Goal: Entertainment & Leisure: Consume media (video, audio)

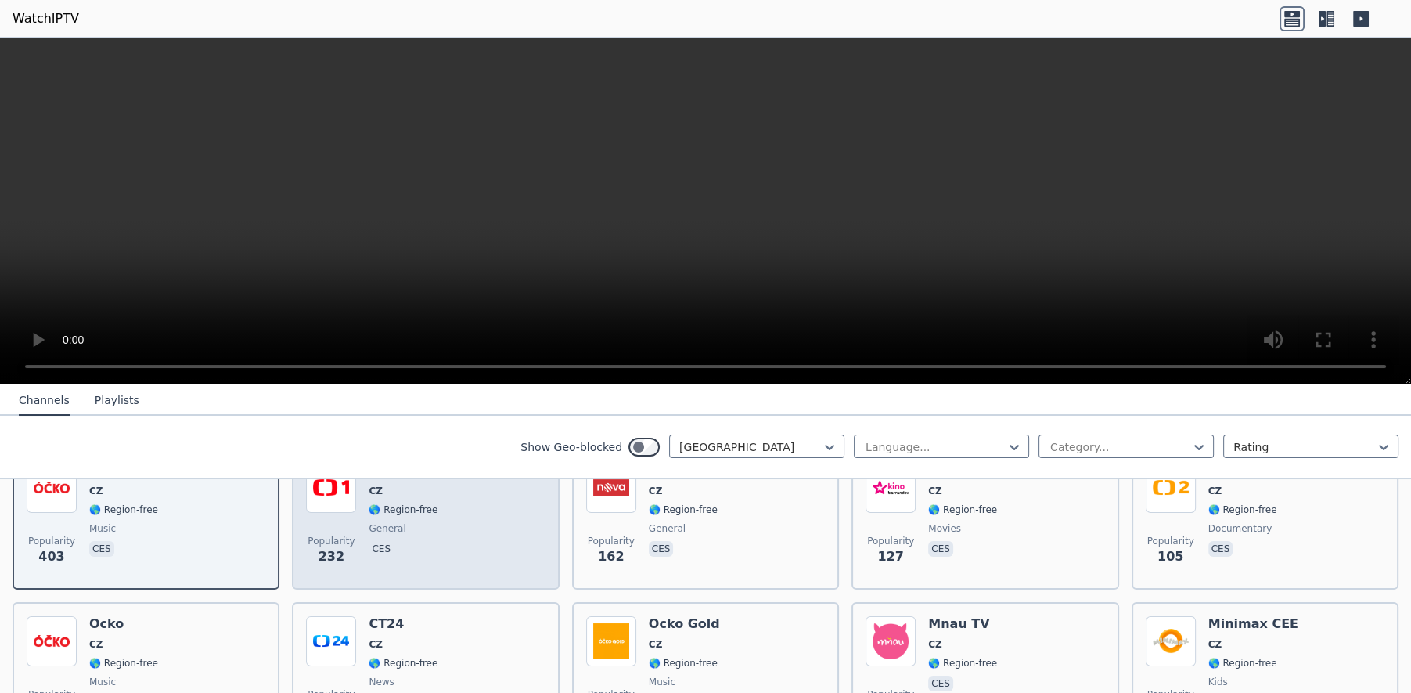
scroll to position [245, 0]
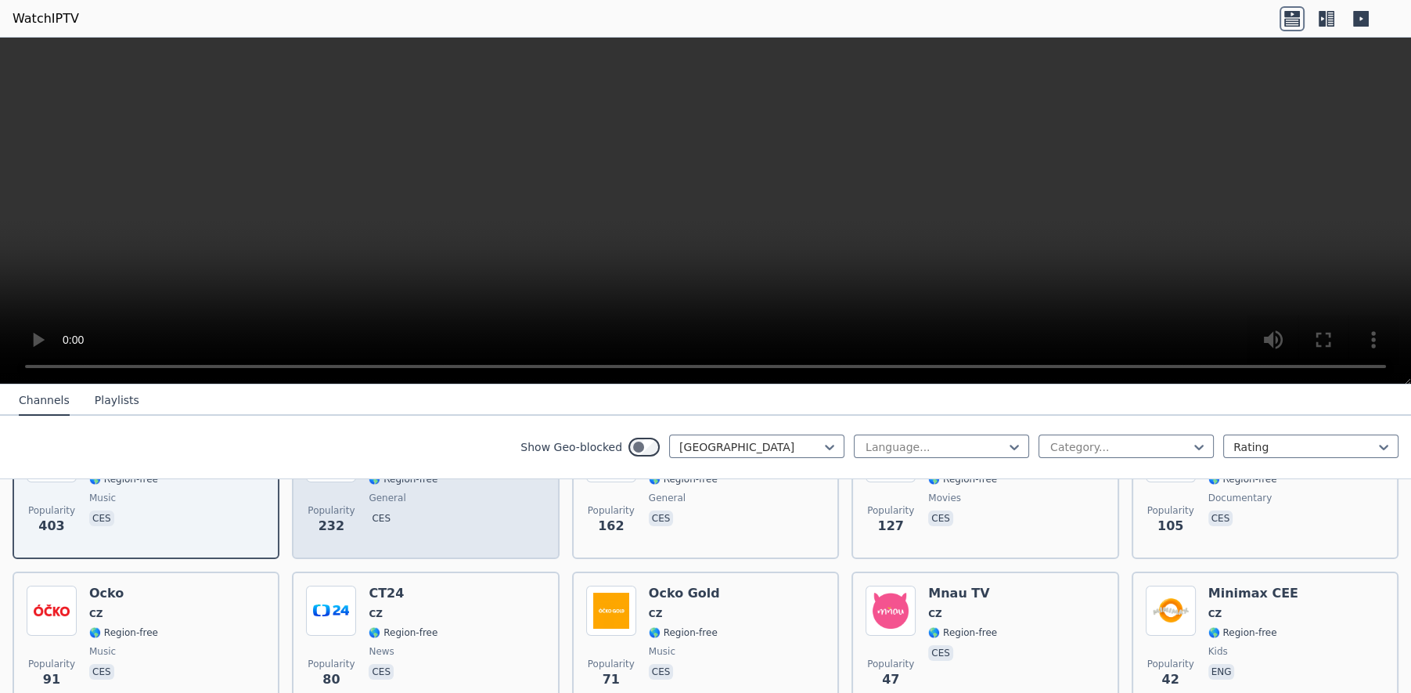
click at [492, 508] on div "Popularity 232 CT1 CZ 🌎 Region-free general ces" at bounding box center [425, 488] width 239 height 113
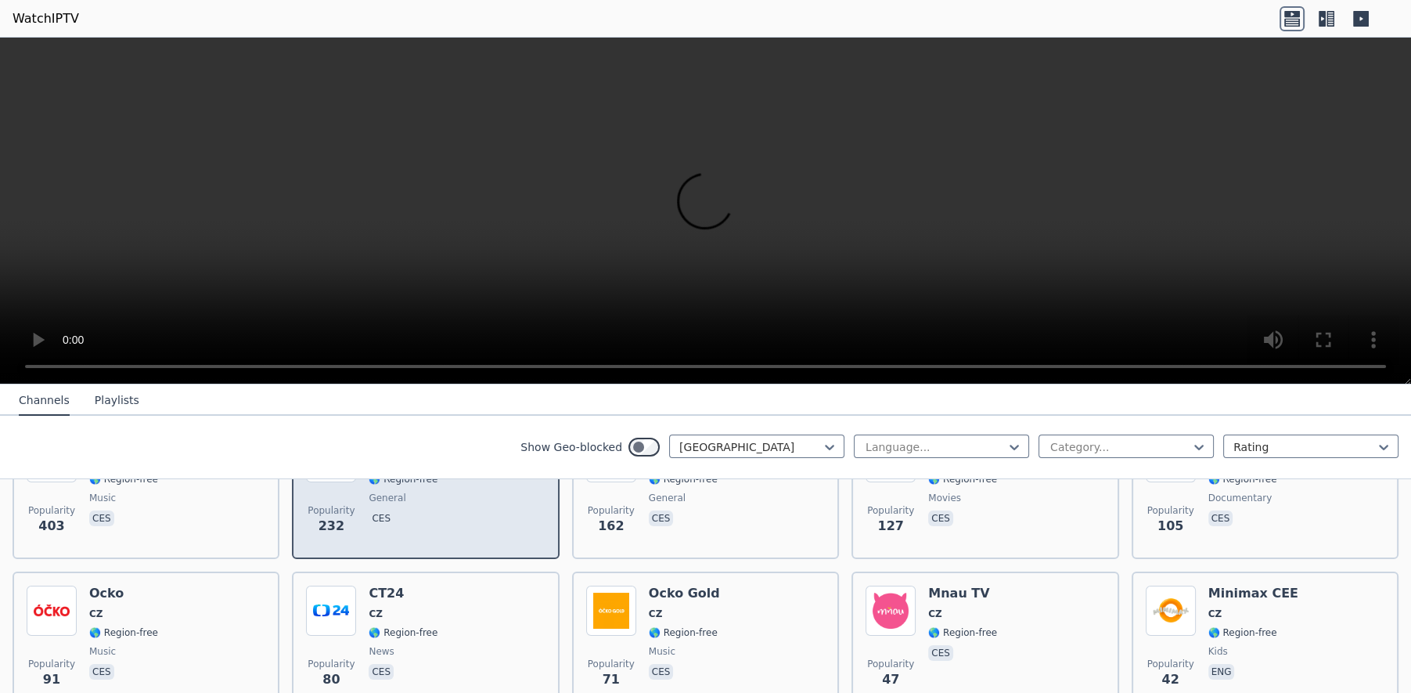
scroll to position [163, 0]
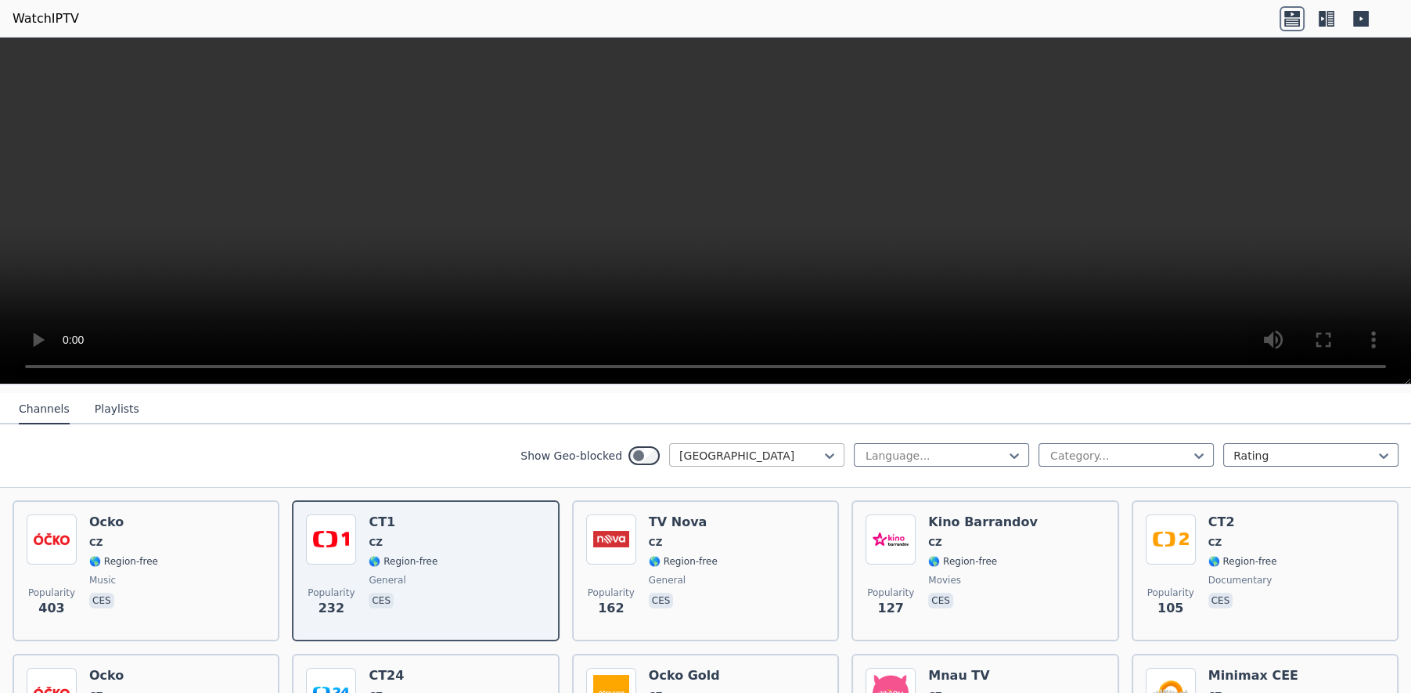
click at [798, 448] on div at bounding box center [750, 456] width 142 height 16
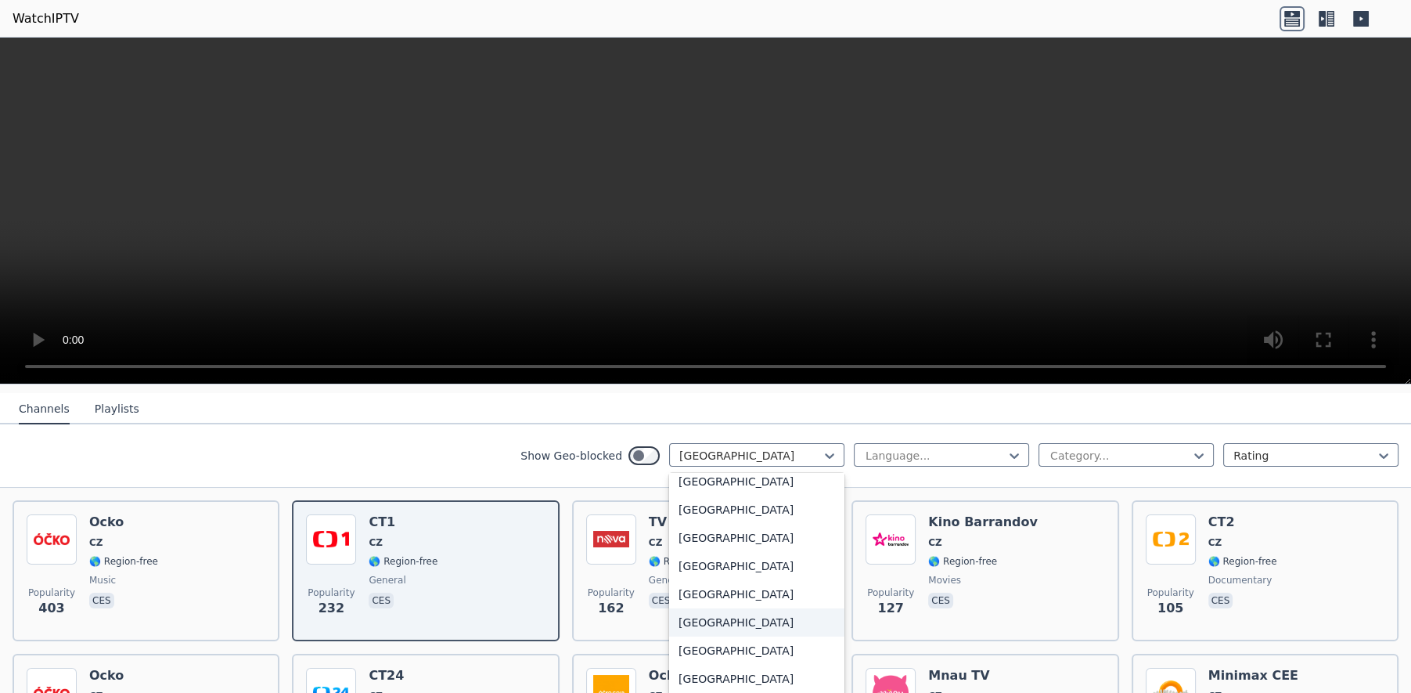
scroll to position [5521, 0]
click at [785, 471] on div "[GEOGRAPHIC_DATA]" at bounding box center [756, 479] width 175 height 28
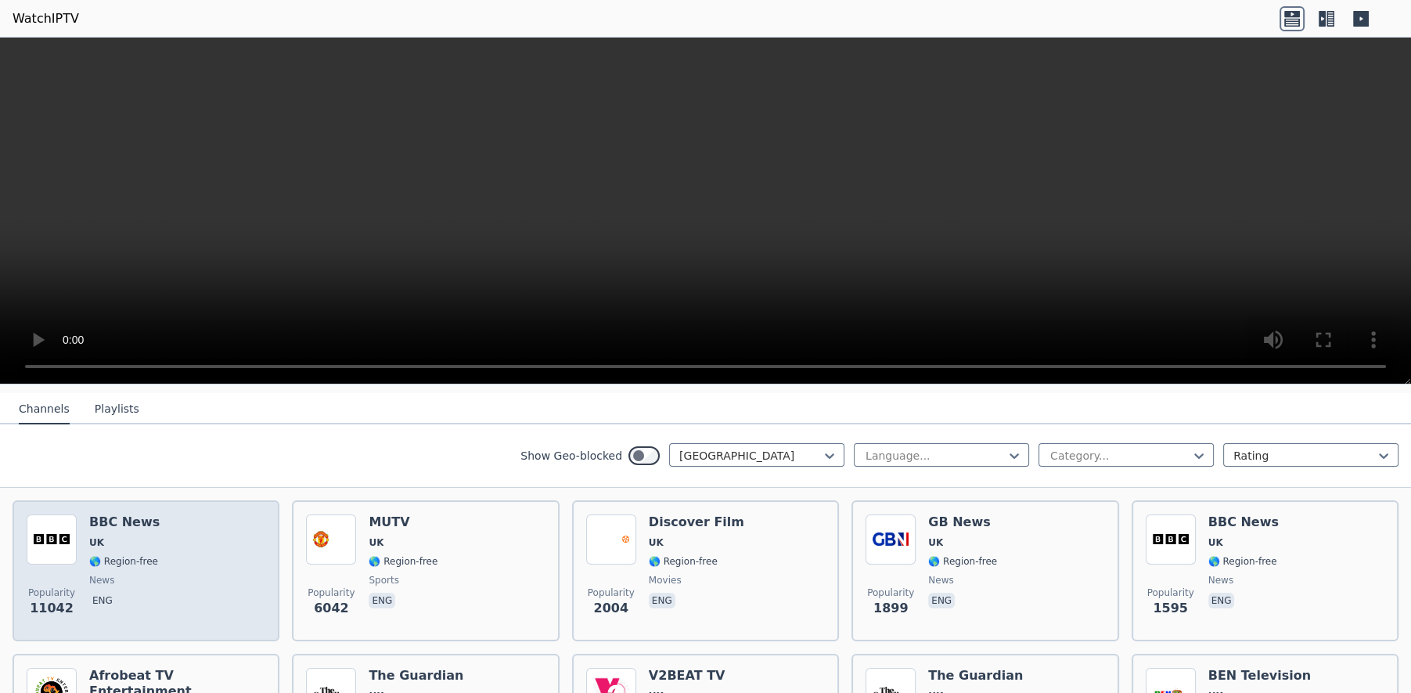
click at [206, 537] on div "Popularity 11042 BBC News UK 🌎 Region-free news eng" at bounding box center [146, 570] width 239 height 113
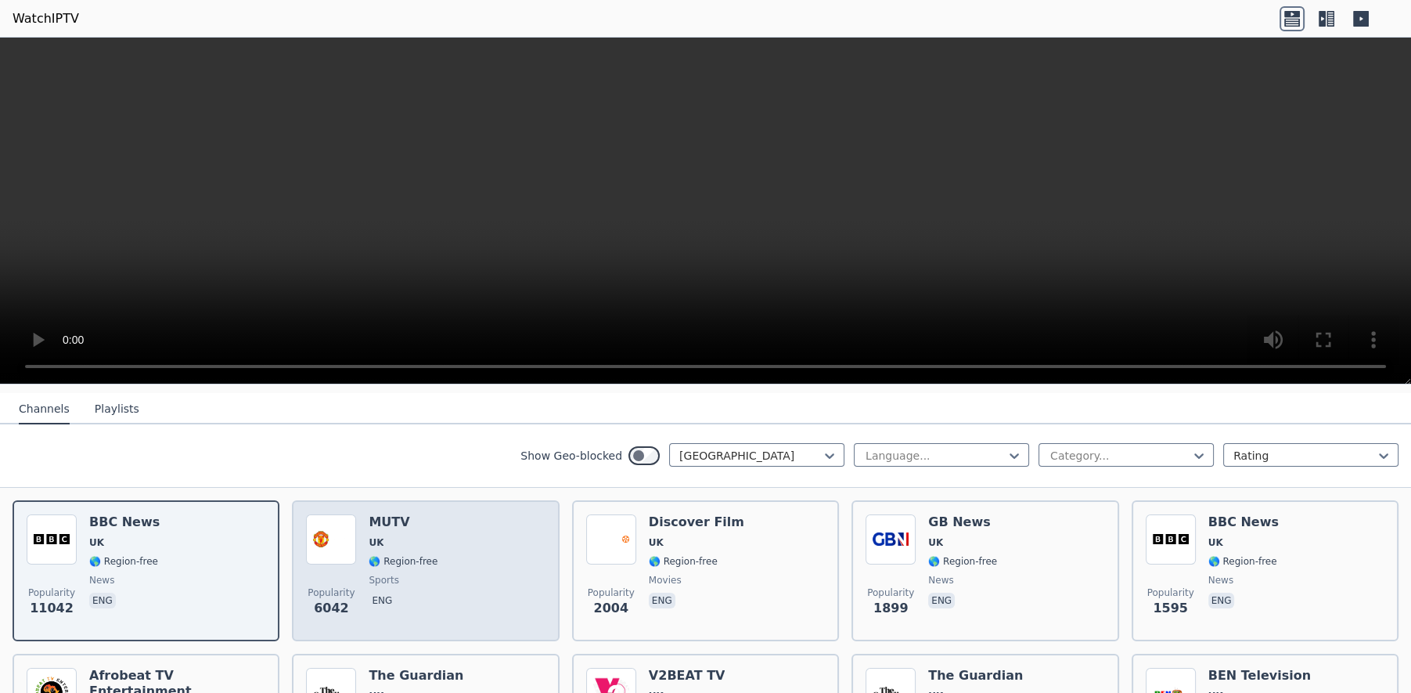
click at [477, 539] on div "Popularity 6042 MUTV [GEOGRAPHIC_DATA] 🌎 Region-free sports eng" at bounding box center [425, 570] width 239 height 113
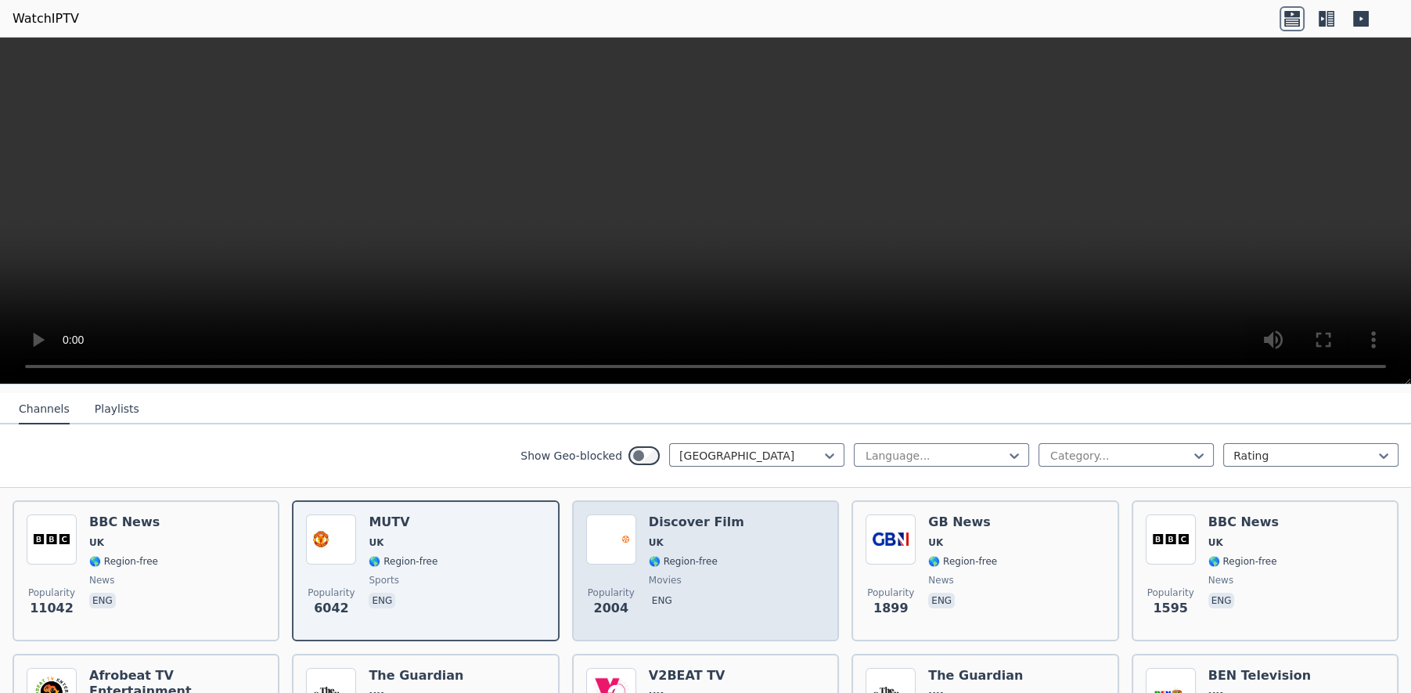
click at [771, 559] on div "Popularity 2004 Discover Film UK 🌎 Region-free movies eng" at bounding box center [705, 570] width 239 height 113
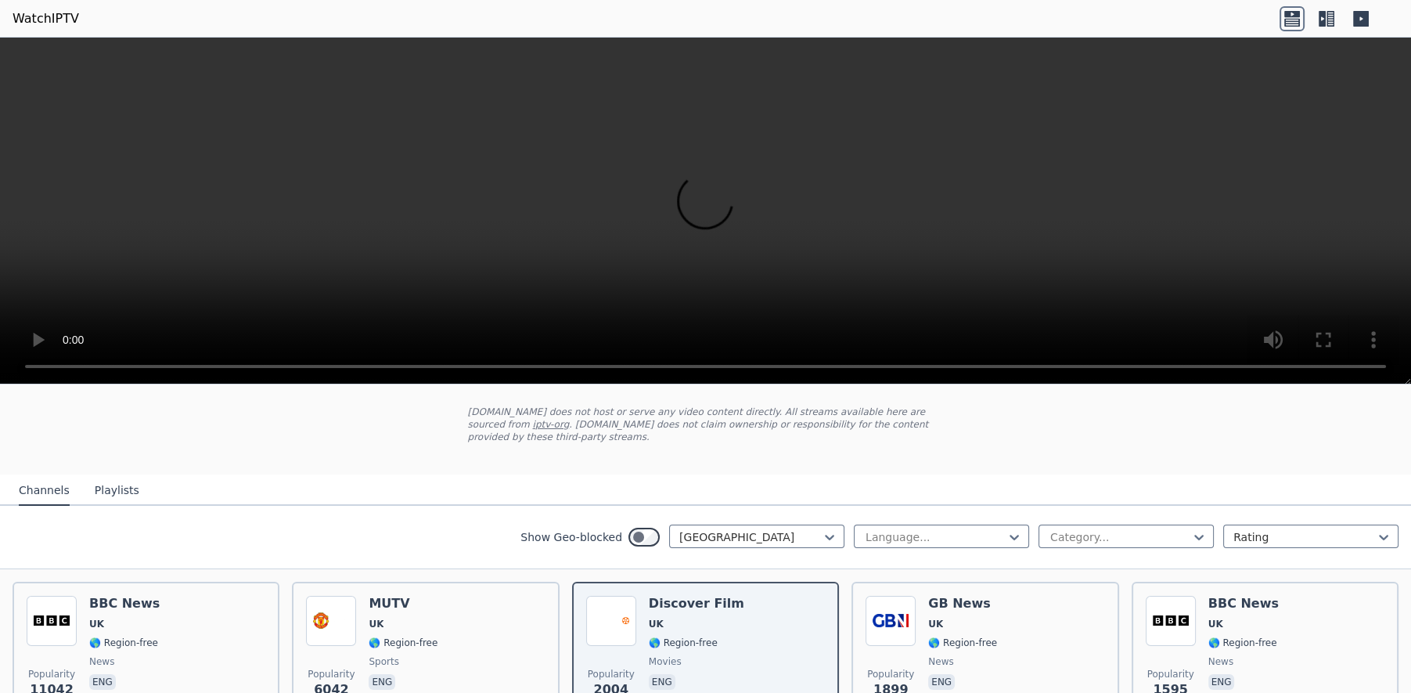
scroll to position [163, 0]
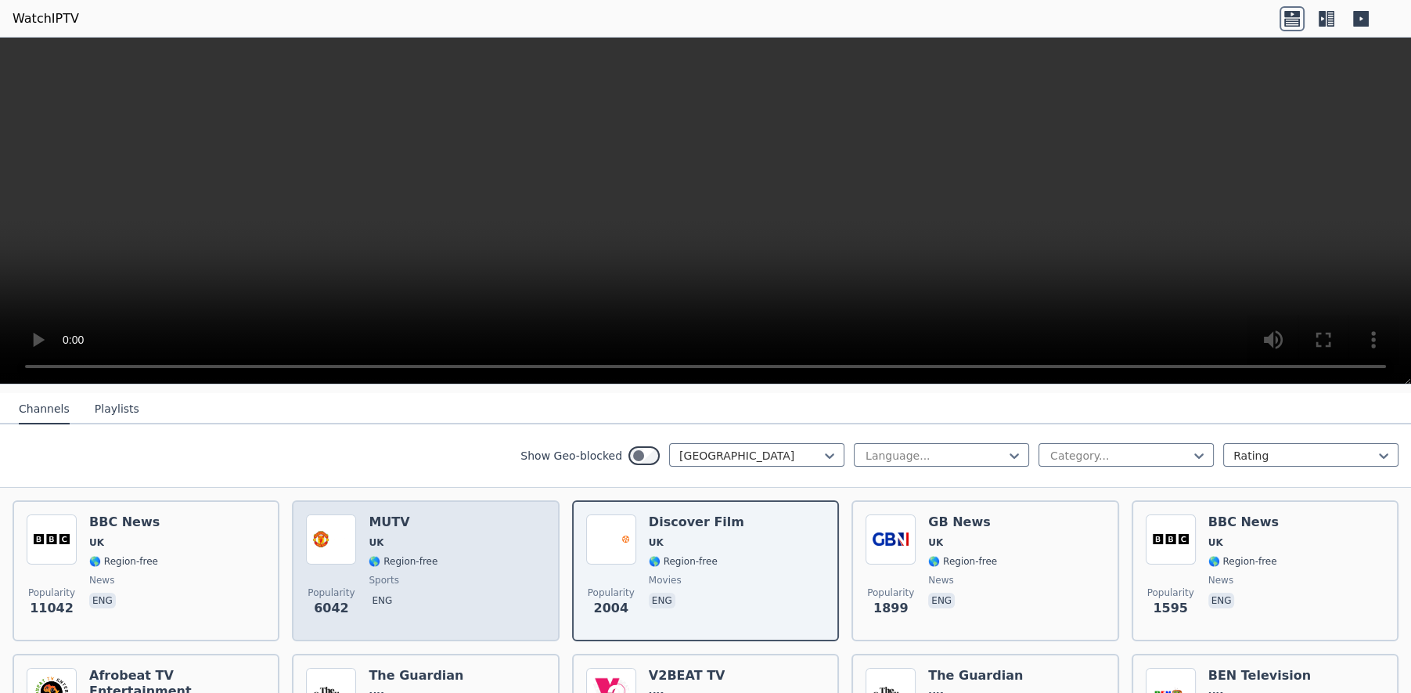
click at [523, 557] on div "Popularity 6042 MUTV [GEOGRAPHIC_DATA] 🌎 Region-free sports eng" at bounding box center [425, 570] width 239 height 113
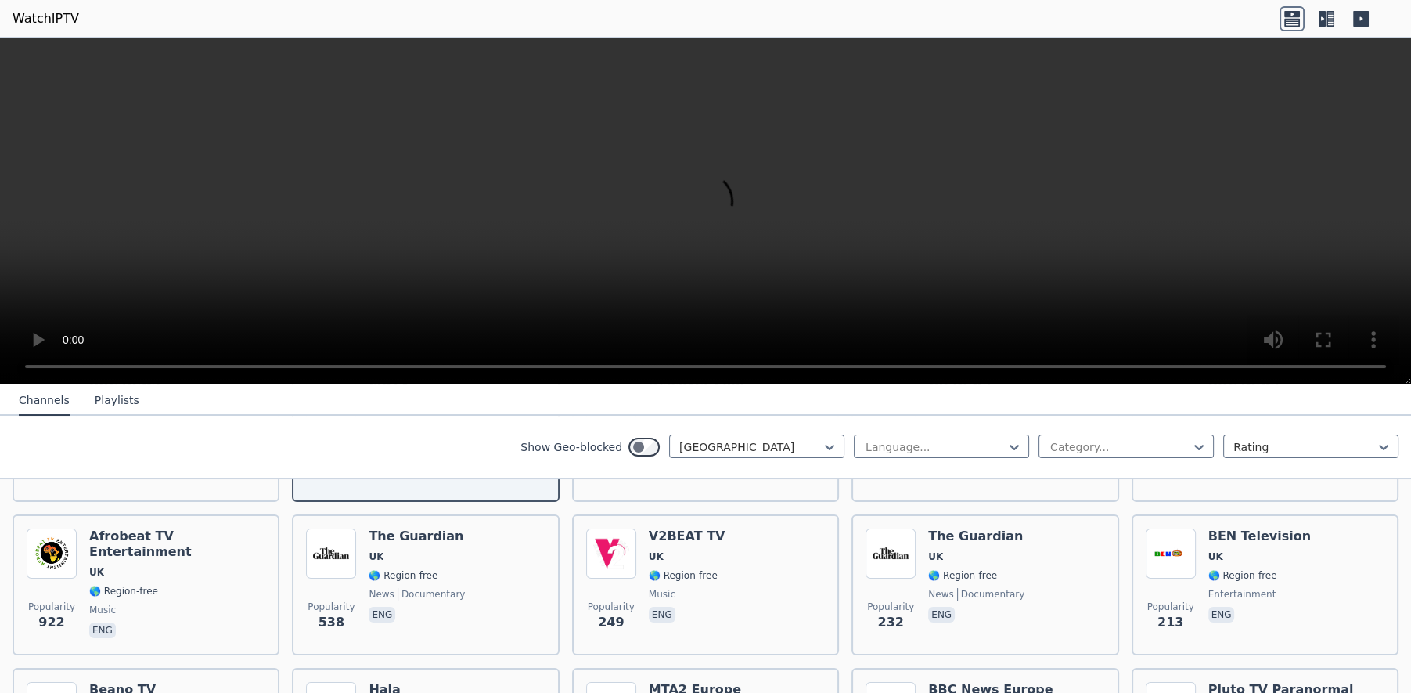
scroll to position [326, 0]
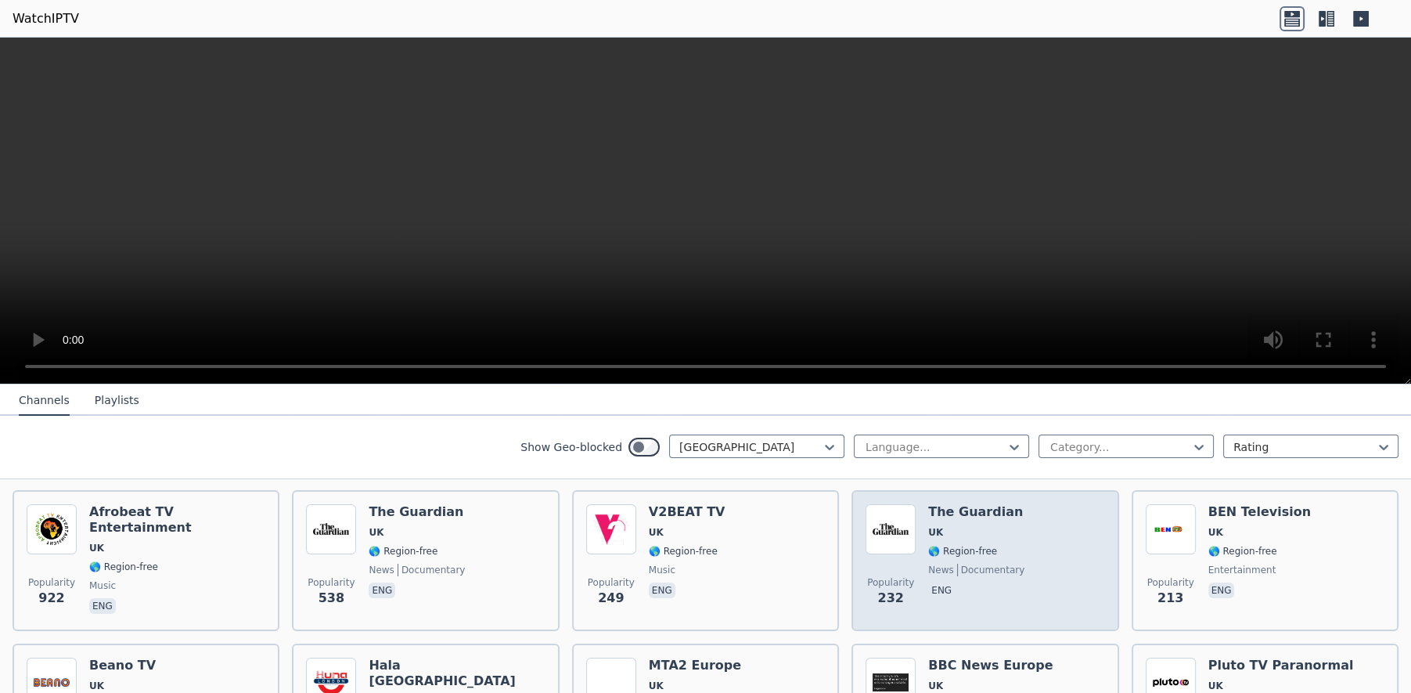
click at [1099, 560] on div "Popularity 232 The Guardian UK 🌎 Region-free news documentary eng" at bounding box center [985, 560] width 239 height 113
click at [1066, 552] on div "Popularity 232 The Guardian UK 🌎 Region-free news documentary eng" at bounding box center [985, 560] width 239 height 113
click at [1064, 545] on div "Popularity 232 The Guardian UK 🌎 Region-free news documentary eng" at bounding box center [985, 560] width 239 height 113
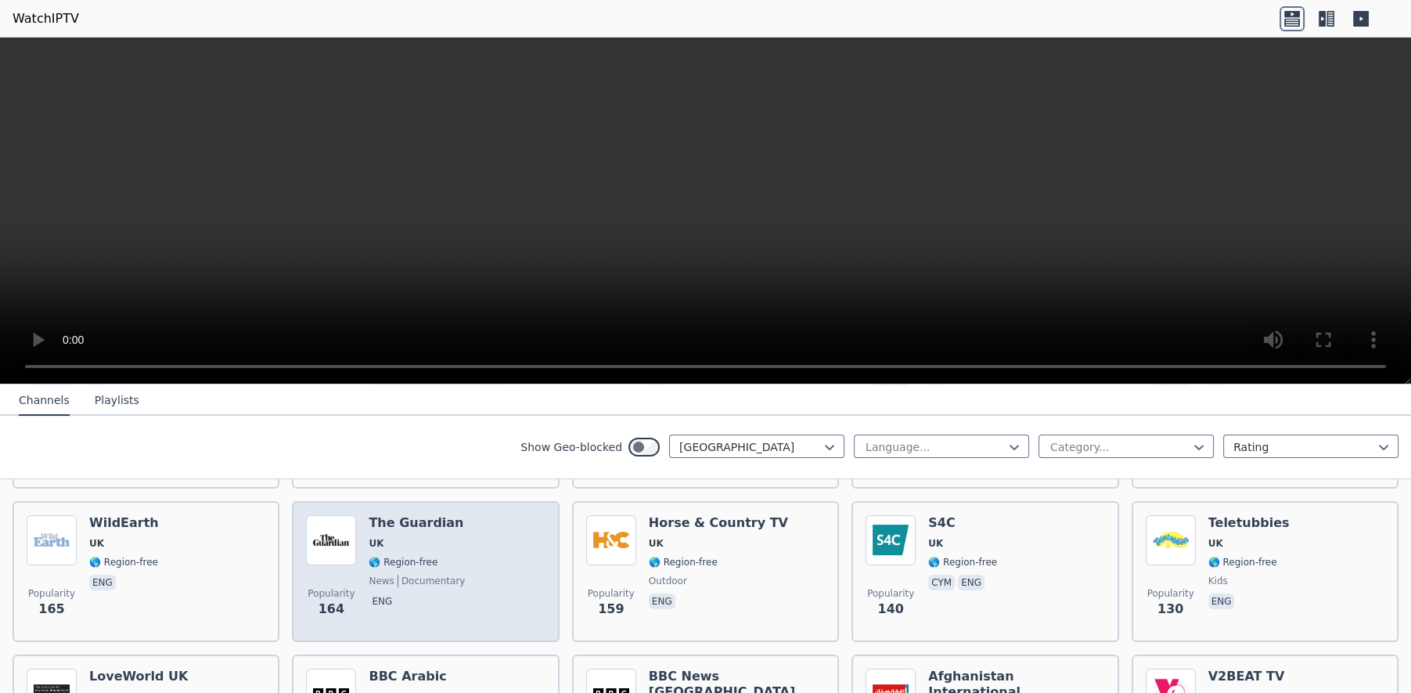
scroll to position [654, 0]
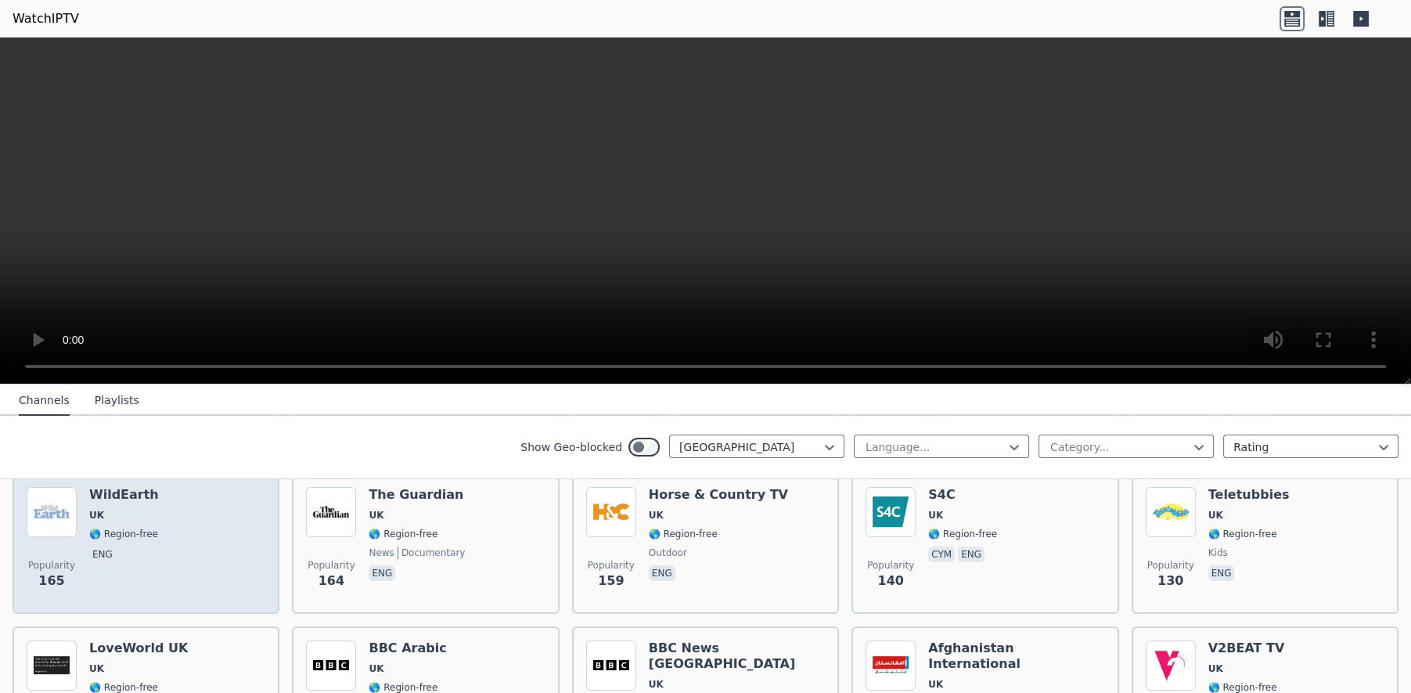
click at [221, 536] on div "Popularity 165 WildEarth [GEOGRAPHIC_DATA] 🌎 Region-free eng" at bounding box center [146, 543] width 239 height 113
click at [221, 537] on div "Popularity 165 WildEarth [GEOGRAPHIC_DATA] 🌎 Region-free eng" at bounding box center [146, 543] width 239 height 113
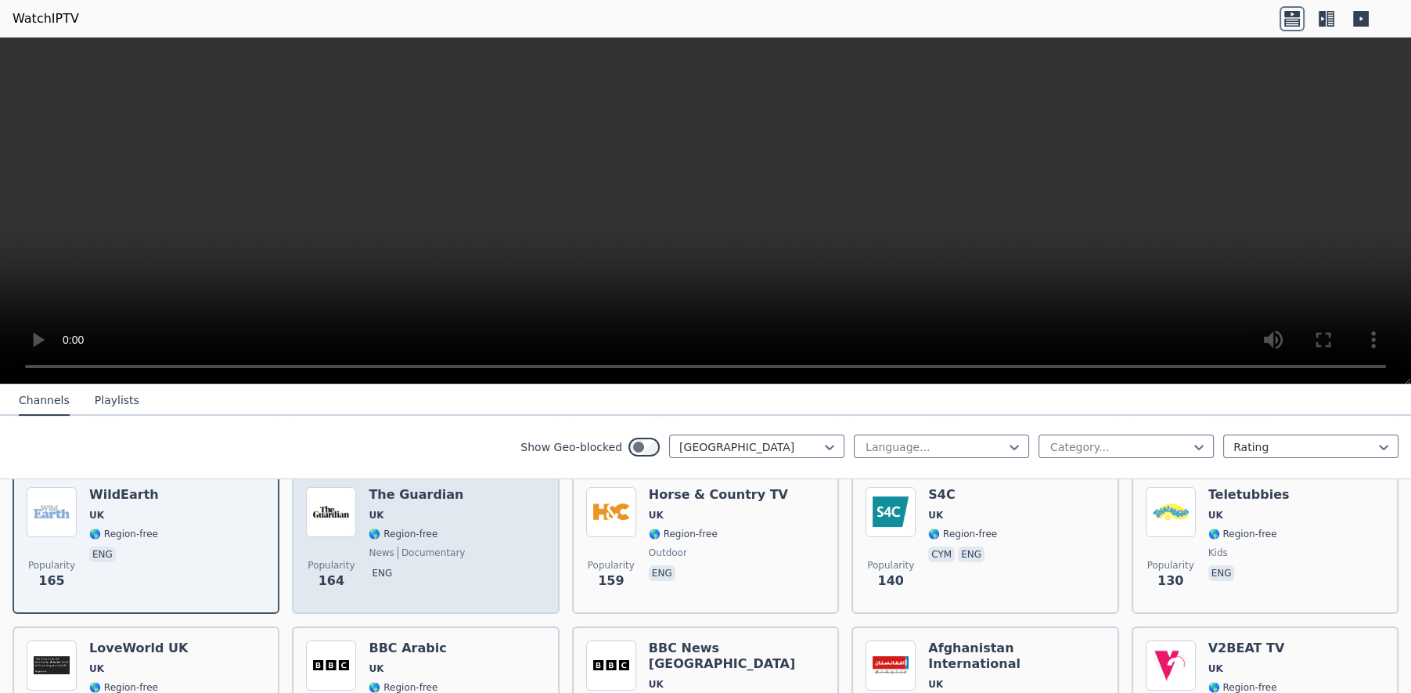
click at [498, 536] on div "Popularity 164 The Guardian UK 🌎 Region-free news documentary eng" at bounding box center [425, 543] width 239 height 113
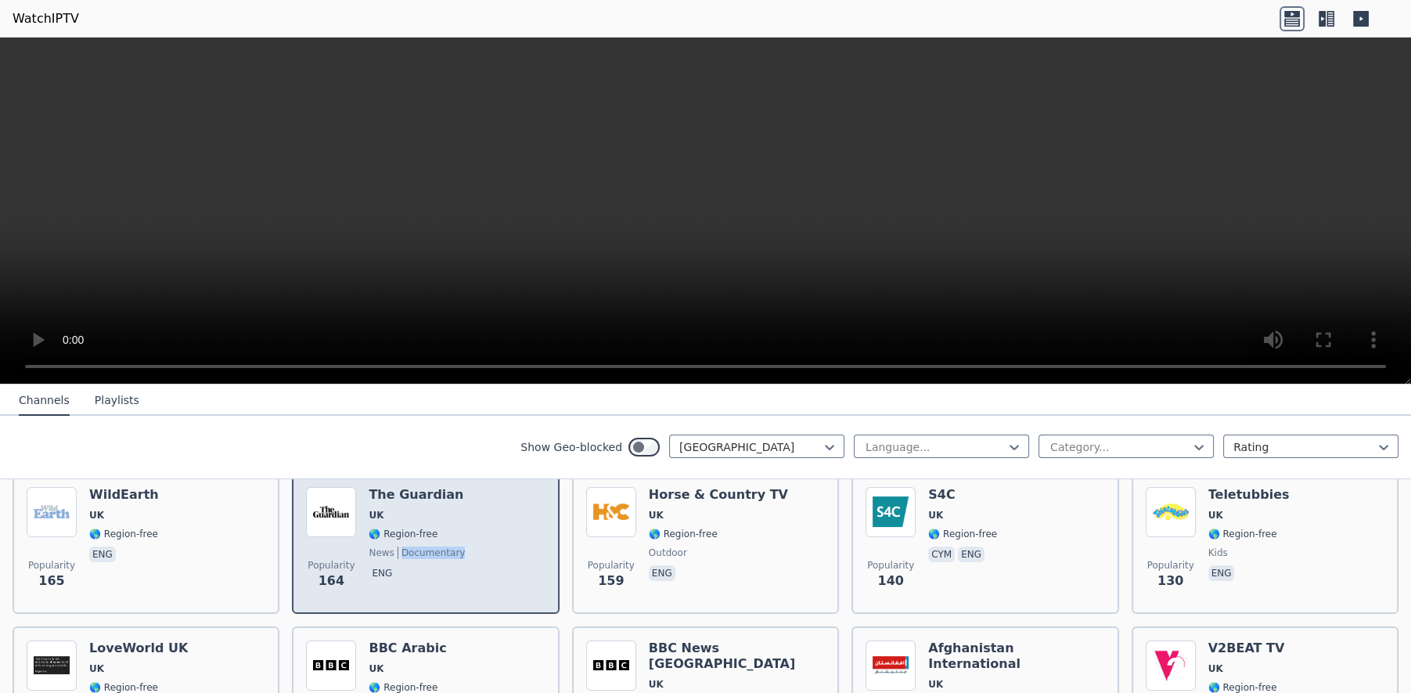
click at [498, 536] on div "Popularity 164 The Guardian UK 🌎 Region-free news documentary eng" at bounding box center [425, 543] width 239 height 113
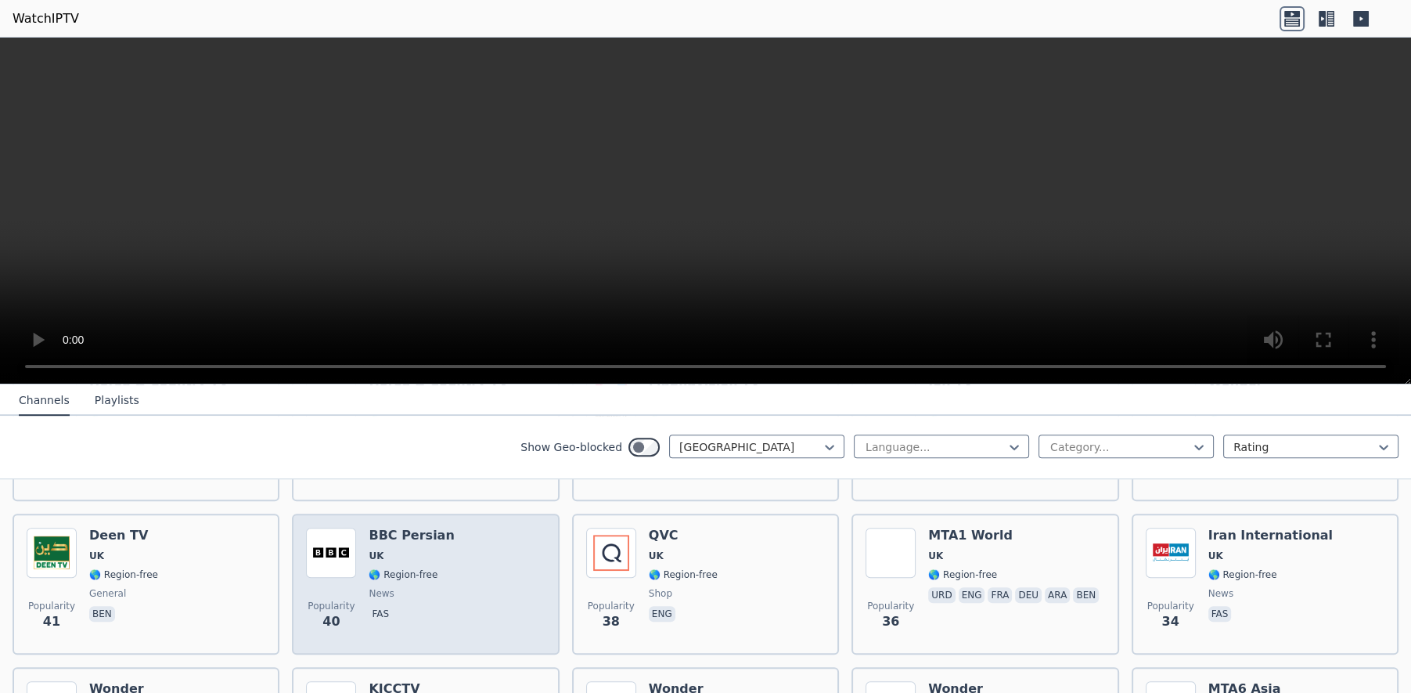
scroll to position [1552, 0]
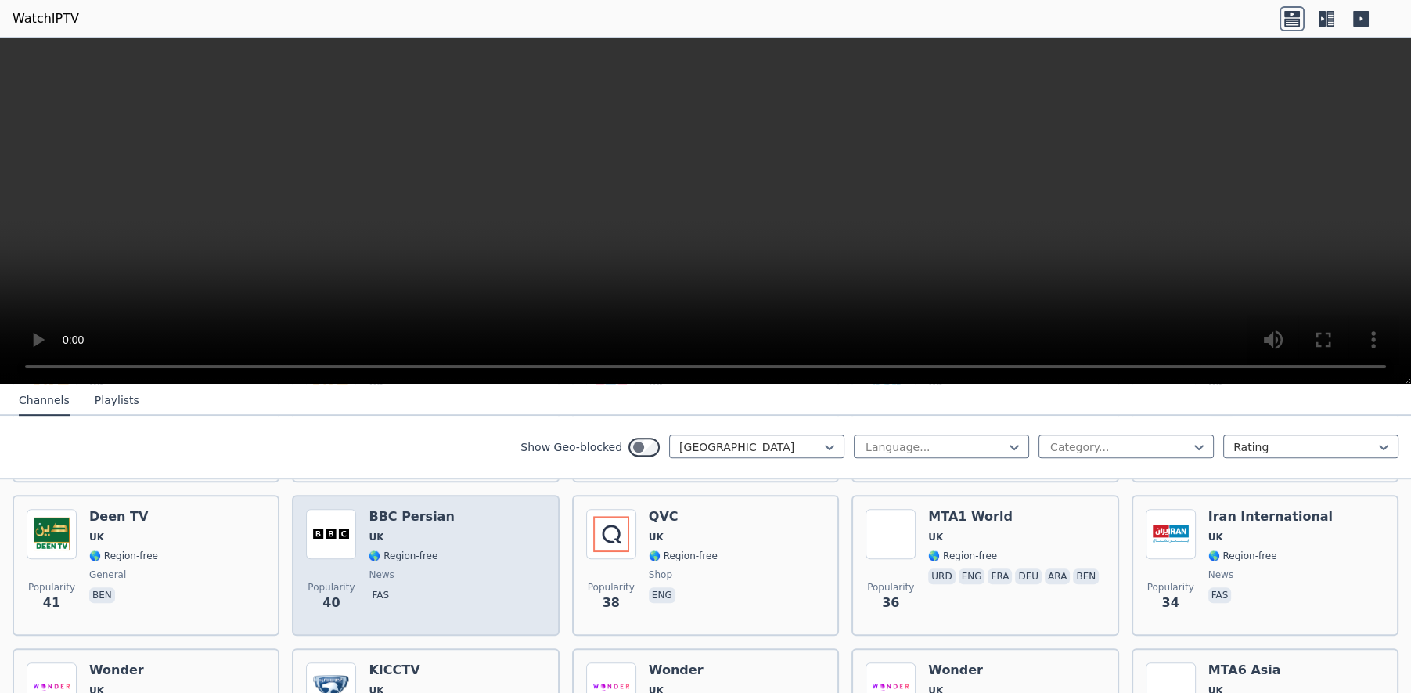
click at [502, 545] on div "Popularity 40 BBC Persian UK 🌎 Region-free news fas" at bounding box center [425, 565] width 239 height 113
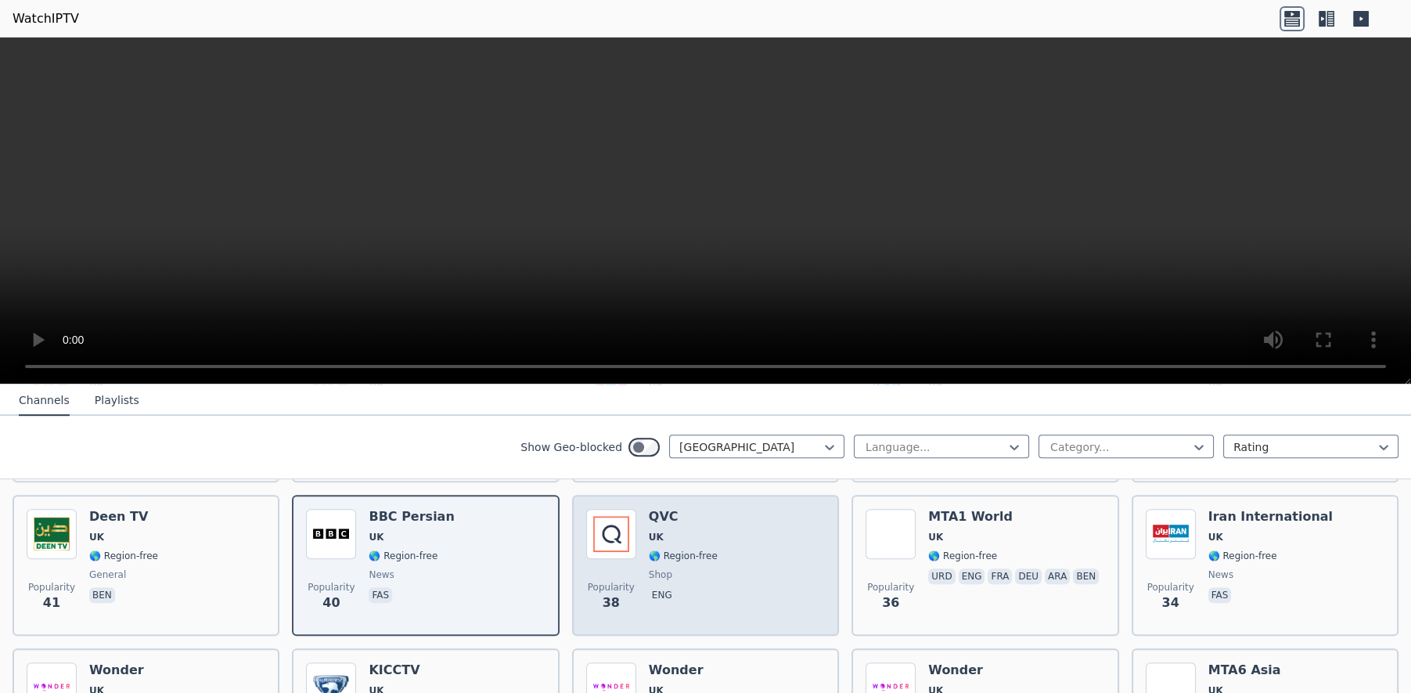
click at [761, 556] on div "Popularity 38 QVC UK 🌎 Region-free shop eng" at bounding box center [705, 565] width 239 height 113
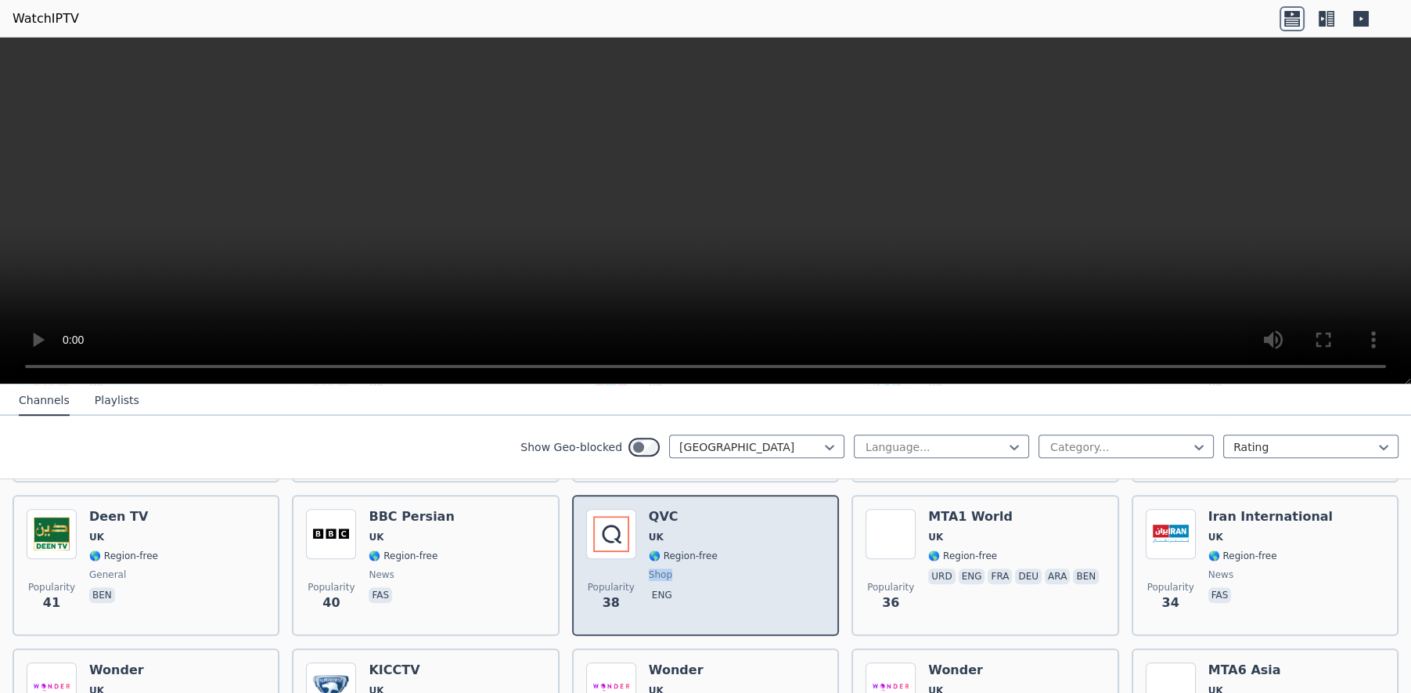
click at [761, 556] on div "Popularity 38 QVC UK 🌎 Region-free shop eng" at bounding box center [705, 565] width 239 height 113
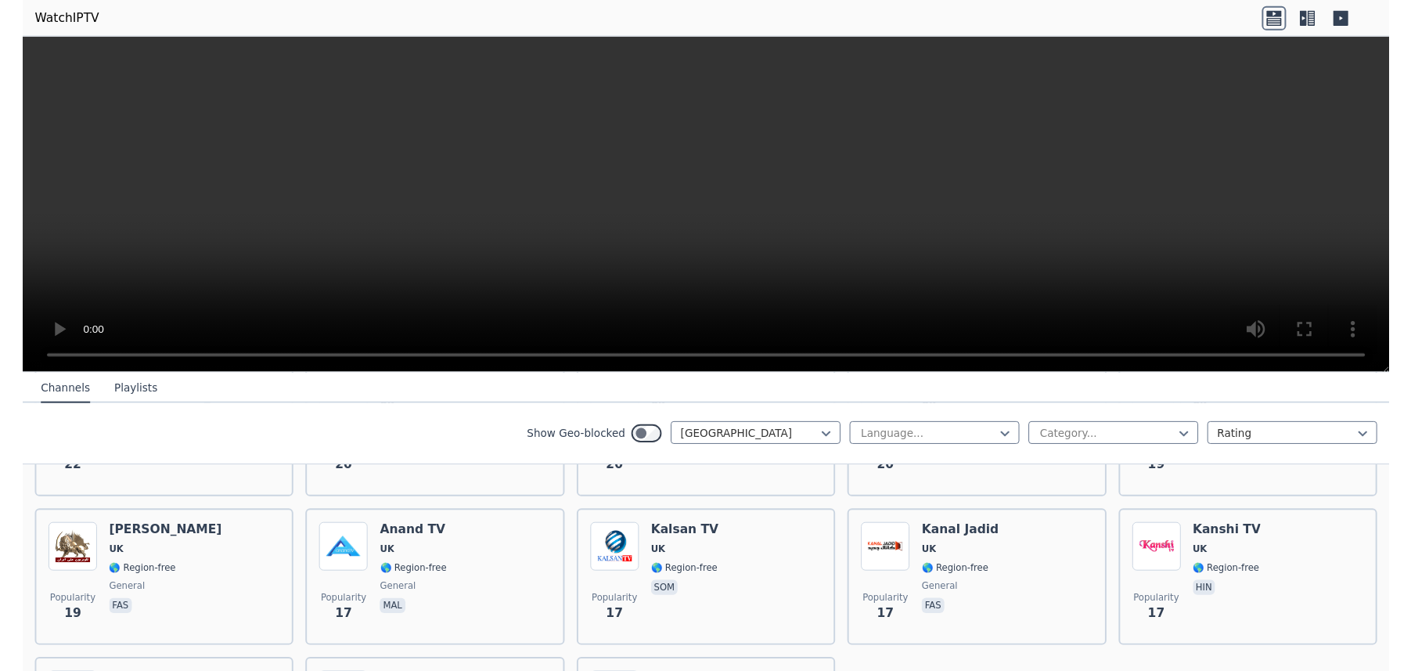
scroll to position [2206, 0]
